Goal: Information Seeking & Learning: Learn about a topic

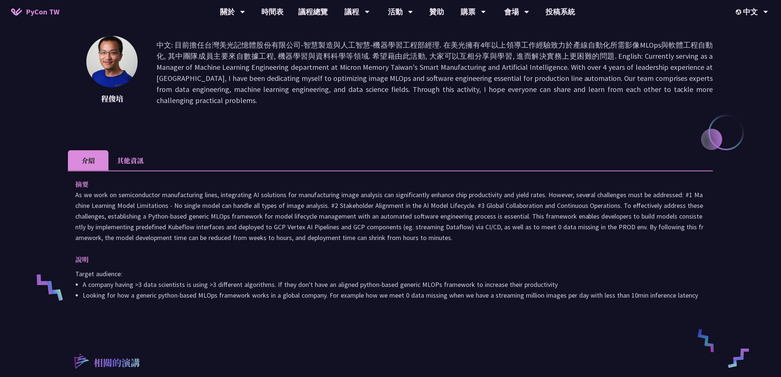
scroll to position [68, 0]
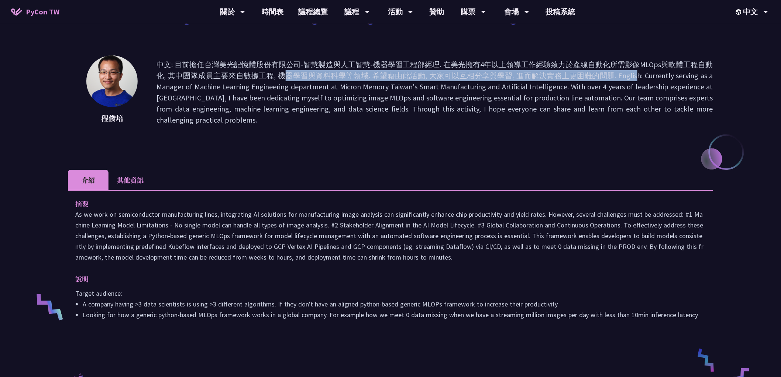
drag, startPoint x: 170, startPoint y: 77, endPoint x: 581, endPoint y: 75, distance: 411.7
click at [580, 75] on p "中文: 目前擔任台灣美光記憶體股份有限公司-智慧製造與人工智慧-機器學習工程部經理. 在美光擁有4年以上領導工作經驗致力於產線自動化所需影像MLOps與軟體工…" at bounding box center [434, 92] width 556 height 66
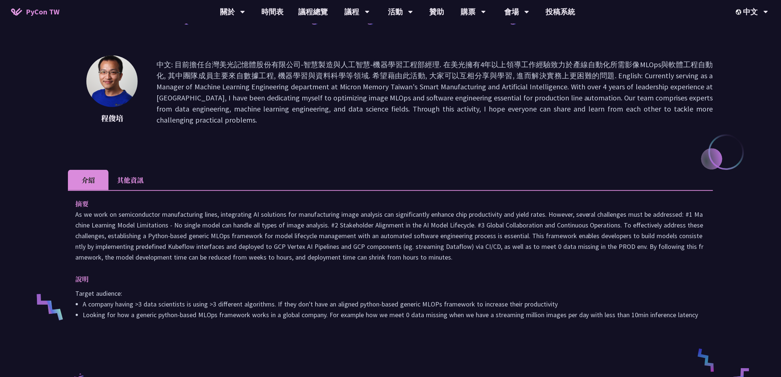
click at [609, 76] on p "中文: 目前擔任台灣美光記憶體股份有限公司-智慧製造與人工智慧-機器學習工程部經理. 在美光擁有4年以上領導工作經驗致力於產線自動化所需影像MLOps與軟體工…" at bounding box center [434, 92] width 556 height 66
drag, startPoint x: 604, startPoint y: 76, endPoint x: 507, endPoint y: 72, distance: 97.8
click at [507, 72] on p "中文: 目前擔任台灣美光記憶體股份有限公司-智慧製造與人工智慧-機器學習工程部經理. 在美光擁有4年以上領導工作經驗致力於產線自動化所需影像MLOps與軟體工…" at bounding box center [434, 92] width 556 height 66
click at [462, 113] on p "中文: 目前擔任台灣美光記憶體股份有限公司-智慧製造與人工智慧-機器學習工程部經理. 在美光擁有4年以上領導工作經驗致力於產線自動化所需影像MLOps與軟體工…" at bounding box center [434, 92] width 556 height 66
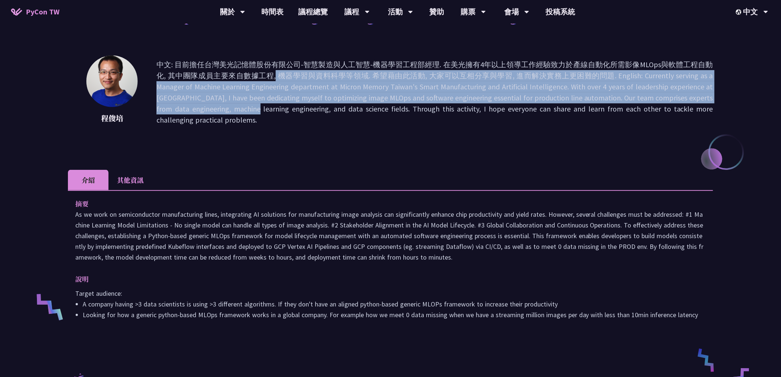
drag, startPoint x: 162, startPoint y: 70, endPoint x: 233, endPoint y: 130, distance: 92.7
click at [229, 128] on div "[PERSON_NAME]: 目前擔任台灣美光記憶體股份有限公司-智慧製造與人工智慧-機器學習工程部經理. 在美光擁有4年以上領導工作經驗致力於產線自動化所需…" at bounding box center [390, 92] width 645 height 74
click at [236, 131] on div "[PERSON_NAME]: 目前擔任台灣美光記憶體股份有限公司-智慧製造與人工智慧-機器學習工程部經理. 在美光擁有4年以上領導工作經驗致力於產線自動化所需…" at bounding box center [390, 103] width 645 height 96
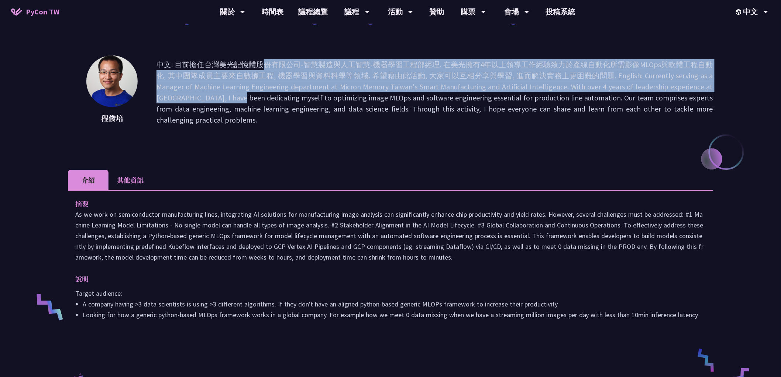
drag, startPoint x: 157, startPoint y: 63, endPoint x: 225, endPoint y: 144, distance: 106.3
click at [225, 144] on div "[PERSON_NAME]: 目前擔任台灣美光記憶體股份有限公司-智慧製造與人工智慧-機器學習工程部經理. 在美光擁有4年以上領導工作經驗致力於產線自動化所需…" at bounding box center [390, 103] width 645 height 96
click at [227, 147] on div "[PERSON_NAME]: 目前擔任台灣美光記憶體股份有限公司-智慧製造與人工智慧-機器學習工程部經理. 在美光擁有4年以上領導工作經驗致力於產線自動化所需…" at bounding box center [390, 103] width 645 height 96
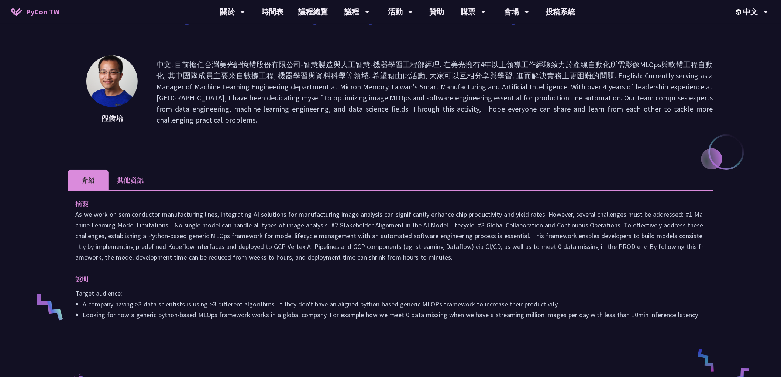
click at [139, 177] on li "其他資訊" at bounding box center [130, 180] width 44 height 20
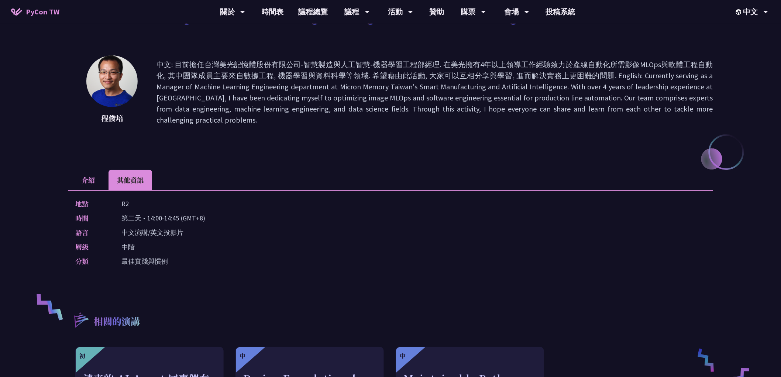
click at [80, 181] on li "介紹" at bounding box center [88, 180] width 41 height 20
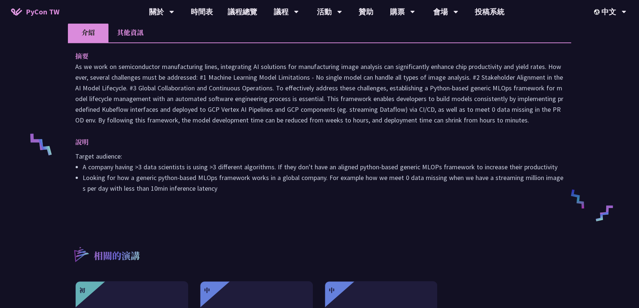
scroll to position [205, 0]
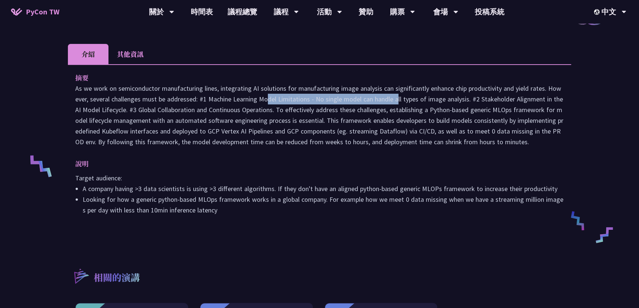
drag, startPoint x: 200, startPoint y: 103, endPoint x: 332, endPoint y: 103, distance: 131.7
click at [332, 103] on p at bounding box center [319, 115] width 488 height 64
click at [337, 120] on p at bounding box center [319, 115] width 488 height 64
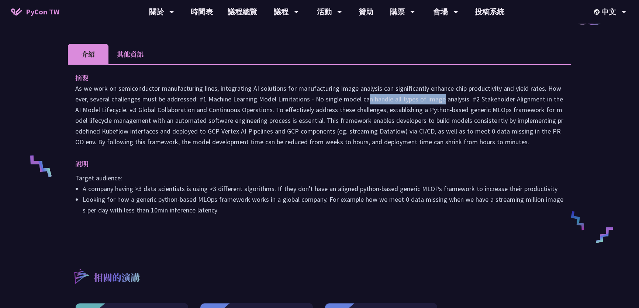
drag, startPoint x: 305, startPoint y: 100, endPoint x: 397, endPoint y: 107, distance: 92.1
click at [389, 100] on p at bounding box center [319, 115] width 488 height 64
click at [394, 127] on p at bounding box center [319, 115] width 488 height 64
drag, startPoint x: 332, startPoint y: 97, endPoint x: 456, endPoint y: 96, distance: 124.0
click at [439, 96] on p at bounding box center [319, 115] width 488 height 64
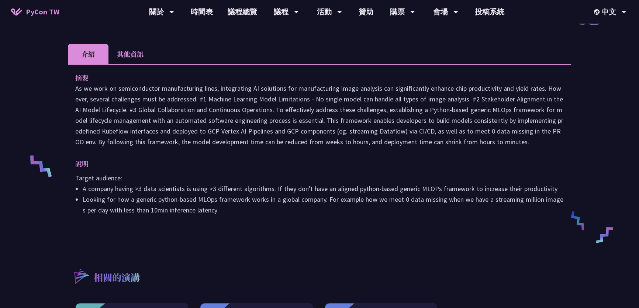
click at [457, 96] on p at bounding box center [319, 115] width 488 height 64
drag, startPoint x: 388, startPoint y: 103, endPoint x: 350, endPoint y: 104, distance: 38.0
click at [353, 104] on p at bounding box center [319, 115] width 488 height 64
click at [467, 117] on p at bounding box center [319, 115] width 488 height 64
click at [519, 96] on p at bounding box center [319, 115] width 488 height 64
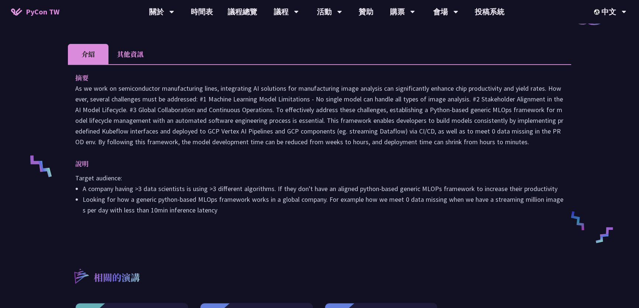
click at [502, 118] on p at bounding box center [319, 115] width 488 height 64
drag, startPoint x: 481, startPoint y: 100, endPoint x: 529, endPoint y: 100, distance: 47.2
click at [518, 100] on p at bounding box center [319, 115] width 488 height 64
click at [524, 120] on p at bounding box center [319, 115] width 488 height 64
drag, startPoint x: 540, startPoint y: 97, endPoint x: 457, endPoint y: 98, distance: 83.8
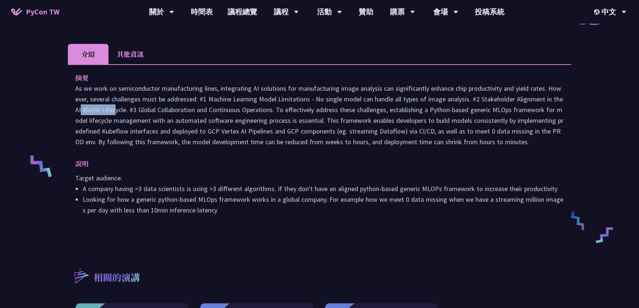
click at [462, 98] on p at bounding box center [319, 115] width 488 height 64
click at [504, 133] on p at bounding box center [319, 115] width 488 height 64
drag, startPoint x: 102, startPoint y: 109, endPoint x: 113, endPoint y: 110, distance: 10.7
click at [113, 110] on p at bounding box center [319, 115] width 488 height 64
click at [140, 121] on p at bounding box center [319, 115] width 488 height 64
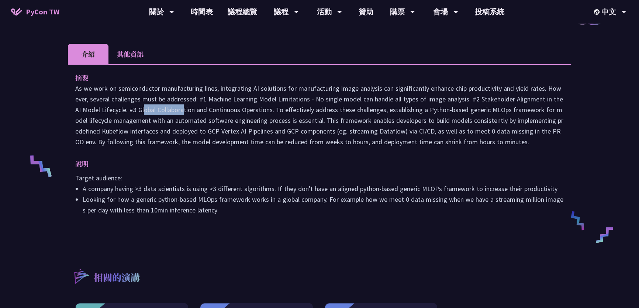
drag, startPoint x: 82, startPoint y: 110, endPoint x: 125, endPoint y: 110, distance: 43.9
click at [124, 110] on p at bounding box center [319, 115] width 488 height 64
click at [148, 118] on p at bounding box center [319, 115] width 488 height 64
click at [158, 121] on p at bounding box center [319, 115] width 488 height 64
drag, startPoint x: 125, startPoint y: 107, endPoint x: 274, endPoint y: 107, distance: 149.0
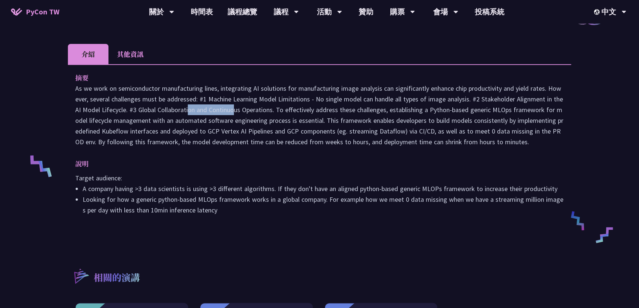
click at [239, 107] on p at bounding box center [319, 115] width 488 height 64
click at [255, 135] on p at bounding box center [319, 115] width 488 height 64
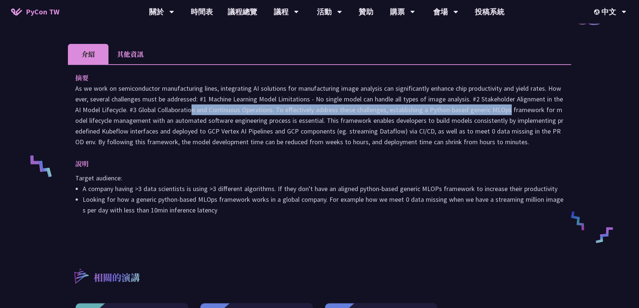
drag, startPoint x: 129, startPoint y: 111, endPoint x: 465, endPoint y: 124, distance: 336.0
click at [445, 110] on p at bounding box center [319, 115] width 488 height 64
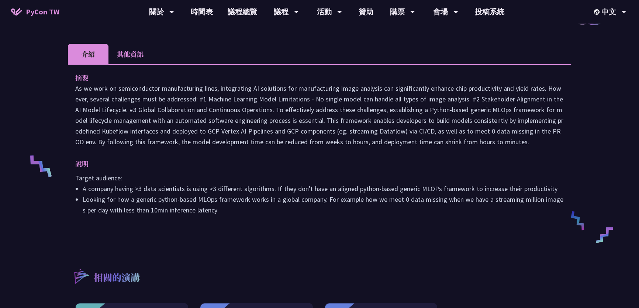
click at [465, 130] on p at bounding box center [319, 115] width 488 height 64
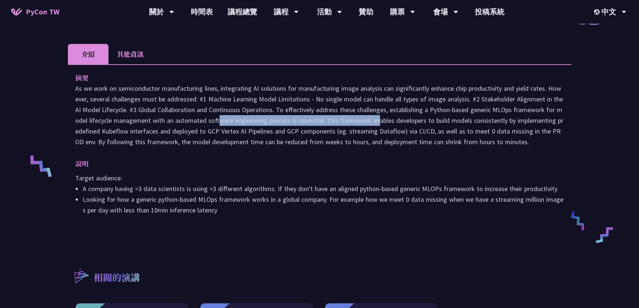
drag, startPoint x: 159, startPoint y: 121, endPoint x: 314, endPoint y: 119, distance: 154.2
click at [311, 119] on p at bounding box center [319, 115] width 488 height 64
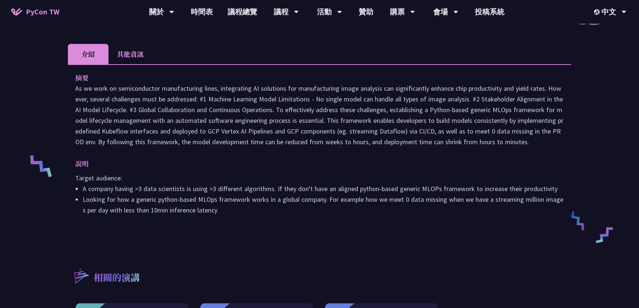
click at [338, 139] on p at bounding box center [319, 115] width 488 height 64
drag, startPoint x: 332, startPoint y: 118, endPoint x: 478, endPoint y: 118, distance: 146.8
click at [453, 117] on p at bounding box center [319, 115] width 488 height 64
click at [412, 142] on p at bounding box center [319, 115] width 488 height 64
drag, startPoint x: 409, startPoint y: 115, endPoint x: 469, endPoint y: 115, distance: 59.4
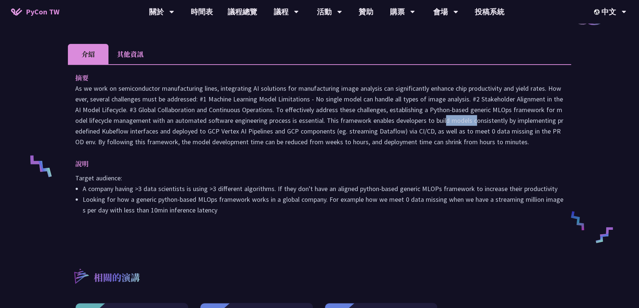
click at [454, 115] on p at bounding box center [319, 115] width 488 height 64
click at [488, 116] on p at bounding box center [319, 115] width 488 height 64
drag, startPoint x: 89, startPoint y: 132, endPoint x: 263, endPoint y: 130, distance: 173.4
click at [250, 131] on p at bounding box center [319, 115] width 488 height 64
click at [173, 146] on p at bounding box center [319, 115] width 488 height 64
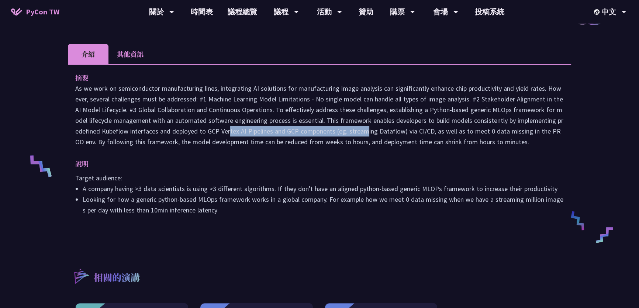
drag, startPoint x: 158, startPoint y: 134, endPoint x: 326, endPoint y: 133, distance: 168.2
click at [317, 133] on p at bounding box center [319, 115] width 488 height 64
click at [266, 145] on p at bounding box center [319, 115] width 488 height 64
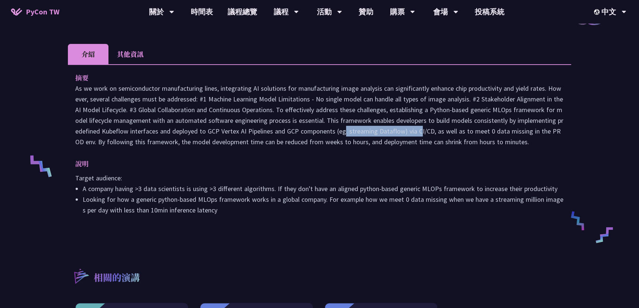
drag, startPoint x: 267, startPoint y: 134, endPoint x: 399, endPoint y: 129, distance: 131.4
click at [373, 129] on p at bounding box center [319, 115] width 488 height 64
click at [401, 129] on p at bounding box center [319, 115] width 488 height 64
drag, startPoint x: 440, startPoint y: 129, endPoint x: 476, endPoint y: 129, distance: 35.8
click at [455, 129] on p at bounding box center [319, 115] width 488 height 64
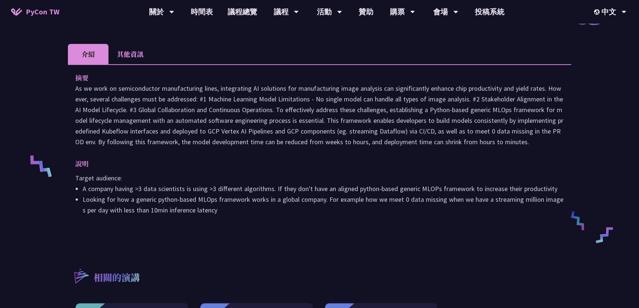
click at [476, 129] on p at bounding box center [319, 115] width 488 height 64
drag, startPoint x: 384, startPoint y: 129, endPoint x: 505, endPoint y: 127, distance: 120.6
click at [493, 128] on p at bounding box center [319, 115] width 488 height 64
drag, startPoint x: 505, startPoint y: 127, endPoint x: 448, endPoint y: 125, distance: 57.6
click at [505, 127] on p at bounding box center [319, 115] width 488 height 64
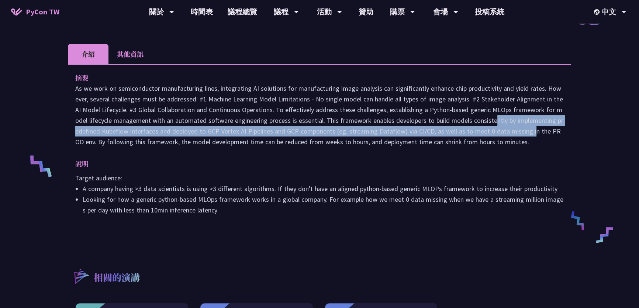
drag, startPoint x: 425, startPoint y: 121, endPoint x: 494, endPoint y: 133, distance: 70.0
click at [492, 133] on p at bounding box center [319, 115] width 488 height 64
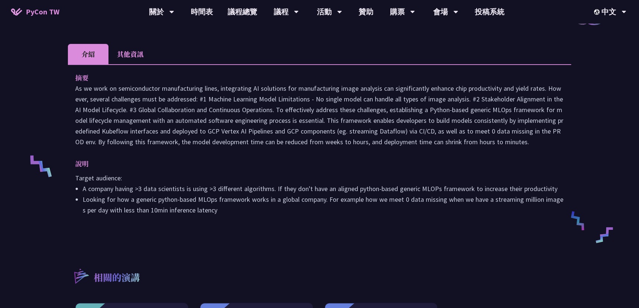
click at [504, 141] on p at bounding box center [319, 115] width 488 height 64
drag, startPoint x: 509, startPoint y: 142, endPoint x: 419, endPoint y: 106, distance: 97.1
click at [419, 106] on p at bounding box center [319, 115] width 488 height 64
click at [342, 104] on p at bounding box center [319, 115] width 488 height 64
drag, startPoint x: 509, startPoint y: 130, endPoint x: 518, endPoint y: 130, distance: 9.2
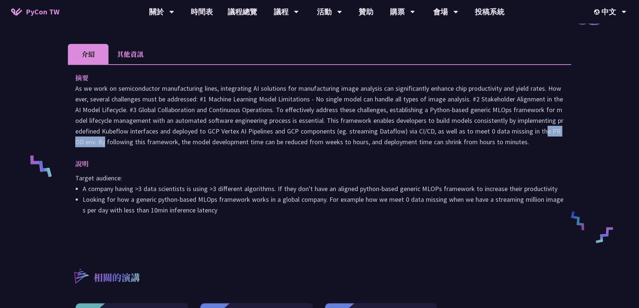
click at [518, 130] on p at bounding box center [319, 115] width 488 height 64
click at [537, 130] on p at bounding box center [319, 115] width 488 height 64
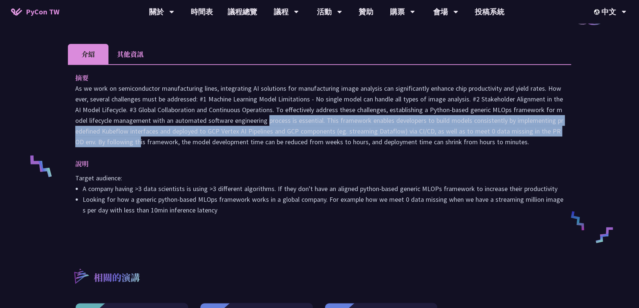
drag, startPoint x: 554, startPoint y: 132, endPoint x: 201, endPoint y: 125, distance: 353.5
click at [201, 125] on p at bounding box center [319, 115] width 488 height 64
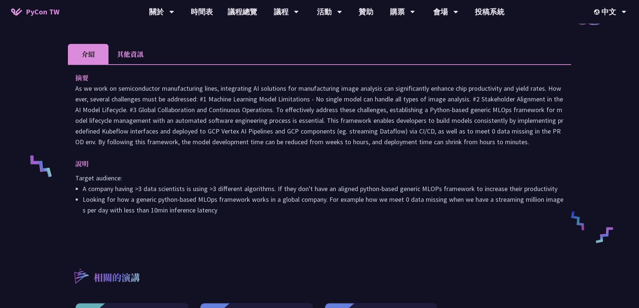
drag, startPoint x: 177, startPoint y: 113, endPoint x: 179, endPoint y: 109, distance: 4.5
click at [177, 111] on p at bounding box center [319, 115] width 488 height 64
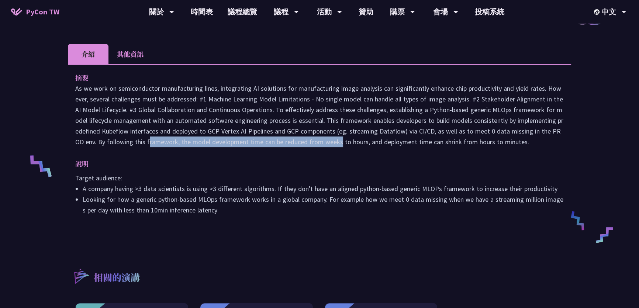
drag, startPoint x: 79, startPoint y: 141, endPoint x: 315, endPoint y: 137, distance: 236.1
click at [264, 136] on p at bounding box center [319, 115] width 488 height 64
click at [111, 122] on p at bounding box center [319, 115] width 488 height 64
drag, startPoint x: 157, startPoint y: 141, endPoint x: 310, endPoint y: 141, distance: 153.1
click at [273, 141] on p at bounding box center [319, 115] width 488 height 64
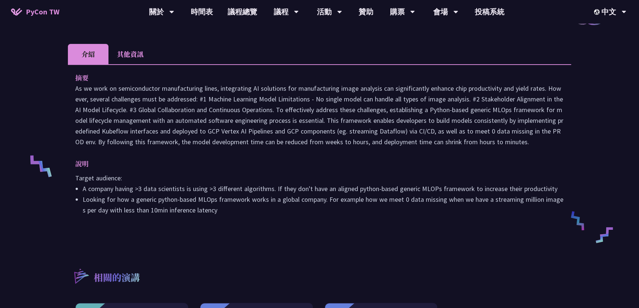
click at [222, 121] on p at bounding box center [319, 115] width 488 height 64
drag, startPoint x: 330, startPoint y: 141, endPoint x: 397, endPoint y: 141, distance: 67.1
click at [391, 141] on p at bounding box center [319, 115] width 488 height 64
click at [232, 142] on p at bounding box center [319, 115] width 488 height 64
drag, startPoint x: 351, startPoint y: 143, endPoint x: 410, endPoint y: 143, distance: 59.0
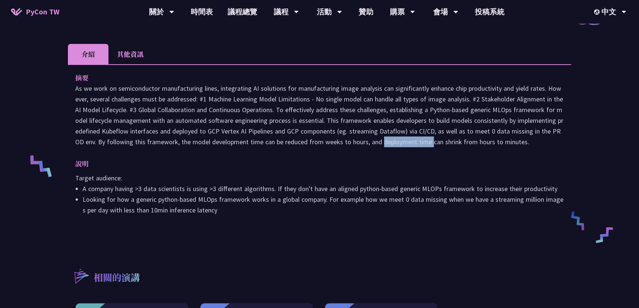
click at [410, 143] on p at bounding box center [319, 115] width 488 height 64
click at [281, 141] on p at bounding box center [319, 115] width 488 height 64
drag, startPoint x: 404, startPoint y: 140, endPoint x: 480, endPoint y: 141, distance: 75.6
click at [478, 141] on p at bounding box center [319, 115] width 488 height 64
click at [503, 117] on p at bounding box center [319, 115] width 488 height 64
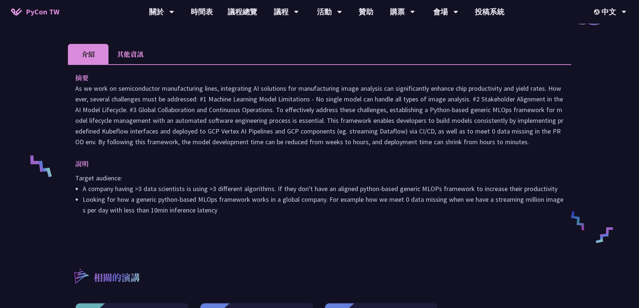
drag, startPoint x: 398, startPoint y: 141, endPoint x: 480, endPoint y: 141, distance: 81.5
click at [476, 141] on p at bounding box center [319, 115] width 488 height 64
click at [480, 141] on p at bounding box center [319, 115] width 488 height 64
drag, startPoint x: 518, startPoint y: 139, endPoint x: 402, endPoint y: 130, distance: 115.8
click at [436, 135] on p at bounding box center [319, 115] width 488 height 64
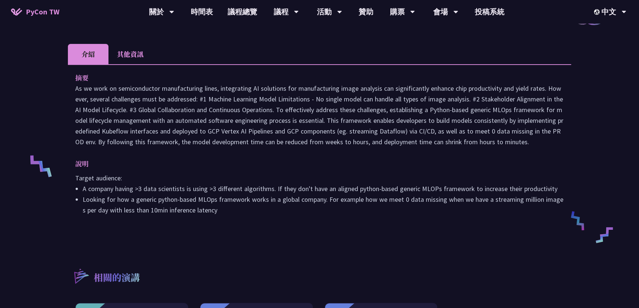
click at [340, 111] on p at bounding box center [319, 115] width 488 height 64
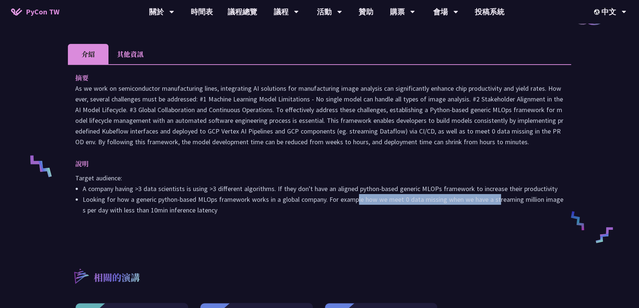
drag, startPoint x: 355, startPoint y: 198, endPoint x: 497, endPoint y: 196, distance: 142.0
click at [497, 196] on li "Looking for how a generic python-based MLOps framework works in a global compan…" at bounding box center [323, 204] width 481 height 21
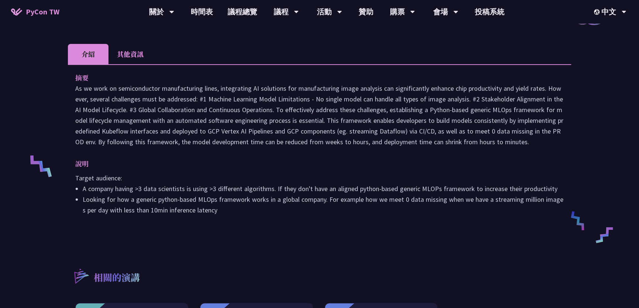
click at [166, 101] on p at bounding box center [319, 115] width 488 height 64
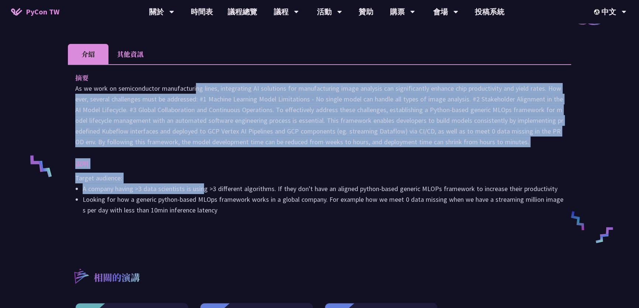
drag, startPoint x: 131, startPoint y: 90, endPoint x: 230, endPoint y: 219, distance: 162.0
click at [222, 209] on div "摘要 說明 Target audience: A company having >3 data scientists is using >3 differen…" at bounding box center [319, 149] width 503 height 170
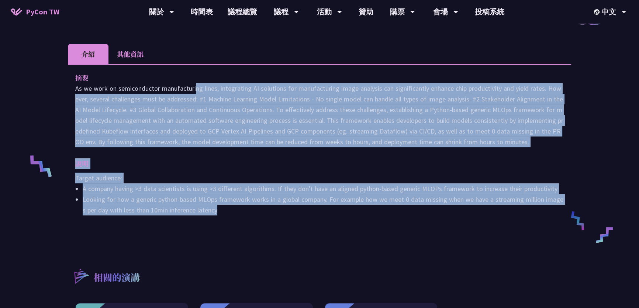
click at [240, 229] on div "摘要 說明 Target audience: A company having >3 data scientists is using >3 differen…" at bounding box center [319, 149] width 503 height 170
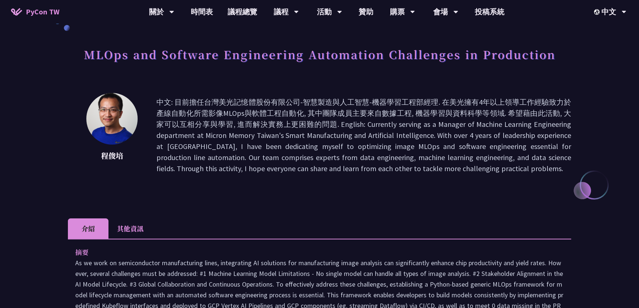
scroll to position [0, 0]
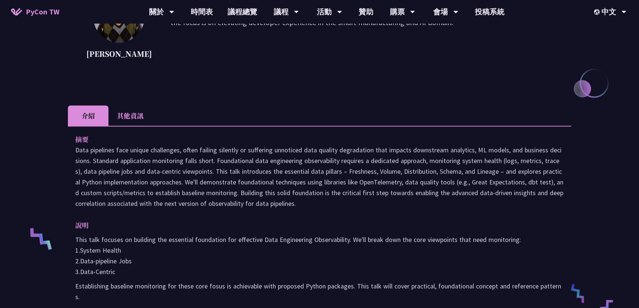
scroll to position [167, 0]
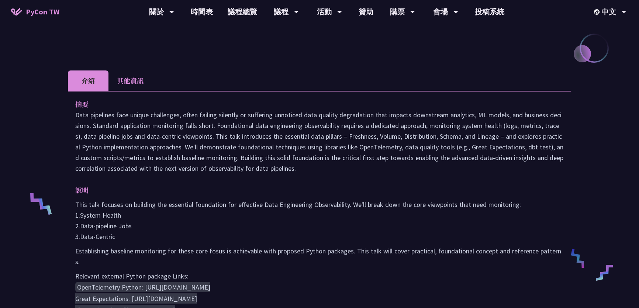
click at [259, 166] on p "Data pipelines face unique challenges, often failing silently or suffering unno…" at bounding box center [319, 142] width 488 height 64
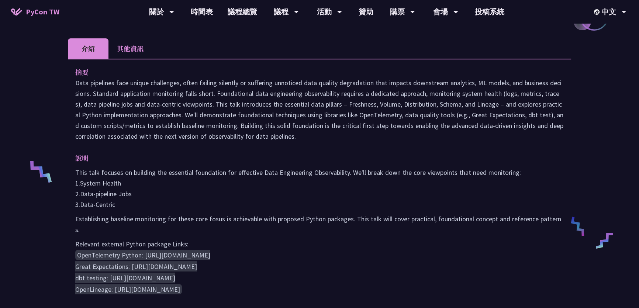
scroll to position [224, 0]
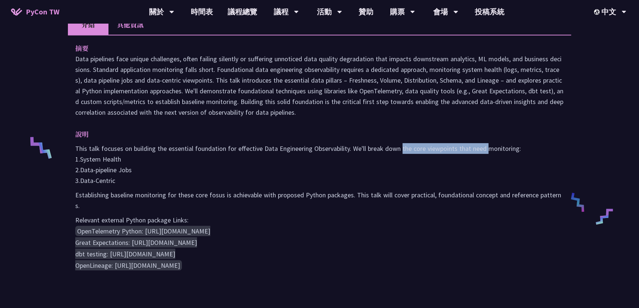
drag, startPoint x: 400, startPoint y: 148, endPoint x: 493, endPoint y: 149, distance: 92.6
click at [492, 149] on p "This talk focuses on building the essential foundation for effective Data Engin…" at bounding box center [319, 164] width 488 height 43
click at [504, 148] on p "This talk focuses on building the essential foundation for effective Data Engin…" at bounding box center [319, 164] width 488 height 43
drag, startPoint x: 493, startPoint y: 147, endPoint x: 421, endPoint y: 147, distance: 72.3
click at [421, 147] on p "This talk focuses on building the essential foundation for effective Data Engin…" at bounding box center [319, 164] width 488 height 43
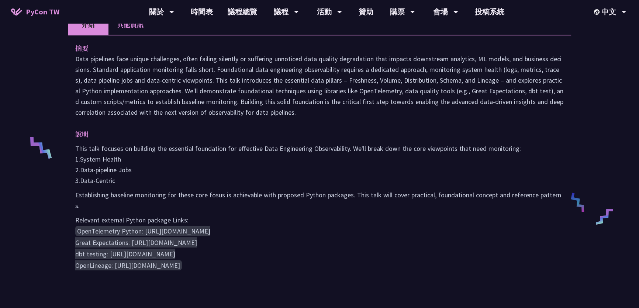
click at [397, 148] on p "This talk focuses on building the essential foundation for effective Data Engin…" at bounding box center [319, 164] width 488 height 43
drag, startPoint x: 95, startPoint y: 157, endPoint x: 118, endPoint y: 162, distance: 23.3
click at [122, 156] on p "This talk focuses on building the essential foundation for effective Data Engin…" at bounding box center [319, 164] width 488 height 43
drag, startPoint x: 89, startPoint y: 169, endPoint x: 143, endPoint y: 169, distance: 54.6
click at [135, 169] on p "This talk focuses on building the essential foundation for effective Data Engin…" at bounding box center [319, 164] width 488 height 43
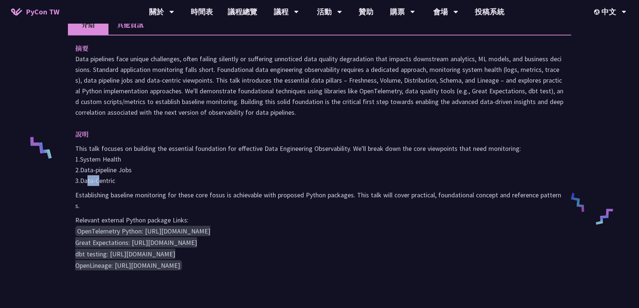
drag, startPoint x: 83, startPoint y: 180, endPoint x: 137, endPoint y: 180, distance: 54.6
click at [121, 180] on p "This talk focuses on building the essential foundation for effective Data Engin…" at bounding box center [319, 164] width 488 height 43
click at [178, 176] on p "This talk focuses on building the essential foundation for effective Data Engin…" at bounding box center [319, 164] width 488 height 43
drag, startPoint x: 86, startPoint y: 196, endPoint x: 435, endPoint y: 194, distance: 349.0
click at [328, 194] on p "Establishing baseline monitoring for these core fosus is achievable with propos…" at bounding box center [319, 200] width 488 height 21
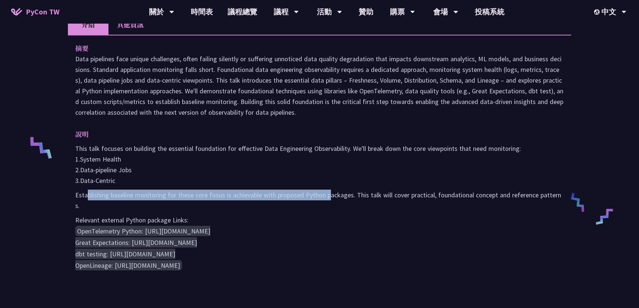
drag, startPoint x: 90, startPoint y: 208, endPoint x: 173, endPoint y: 253, distance: 95.1
click at [162, 248] on div "This talk focuses on building the essential foundation for effective Data Engin…" at bounding box center [319, 207] width 488 height 128
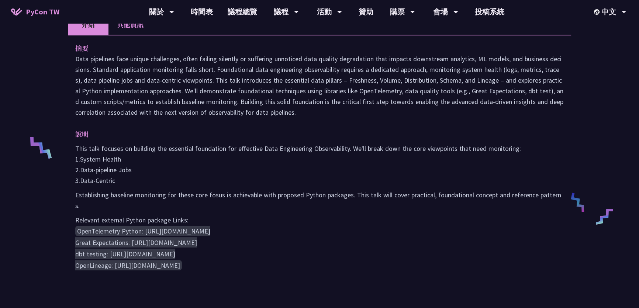
click at [312, 254] on pre "OpenTelemetry Python: https://opentelemetry.io/docs/instrumentation/python/ Gre…" at bounding box center [319, 248] width 488 height 46
